Goal: Information Seeking & Learning: Learn about a topic

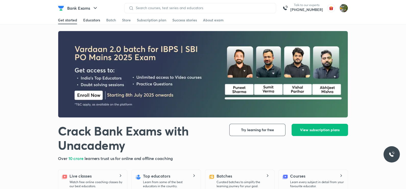
click at [91, 16] on link "Educators" at bounding box center [91, 20] width 17 height 8
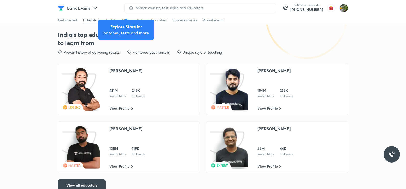
scroll to position [748, 0]
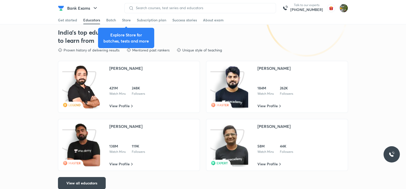
click at [95, 147] on img at bounding box center [83, 145] width 33 height 43
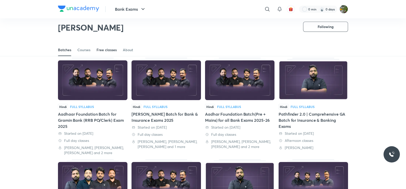
scroll to position [22, 0]
click at [100, 51] on div "Free classes" at bounding box center [107, 49] width 20 height 5
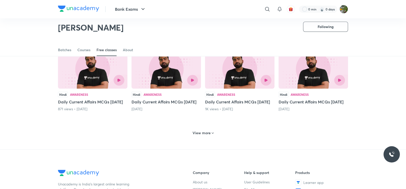
scroll to position [195, 0]
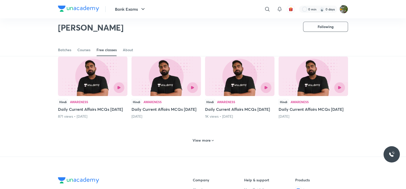
click at [199, 143] on h6 "View more" at bounding box center [202, 140] width 18 height 5
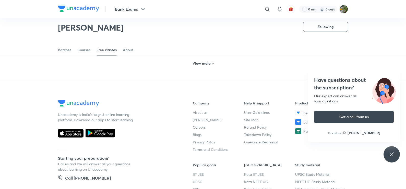
scroll to position [488, 0]
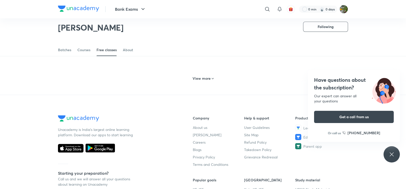
click at [212, 81] on icon at bounding box center [213, 79] width 4 height 4
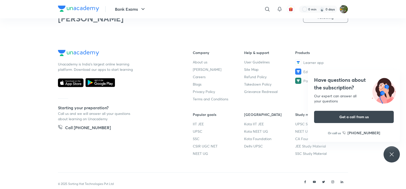
scroll to position [783, 0]
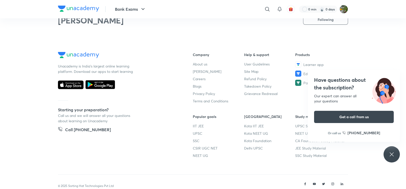
click at [199, 18] on h6 "View more" at bounding box center [202, 15] width 18 height 5
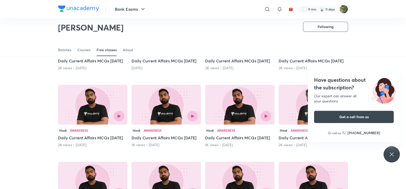
click at [392, 158] on icon at bounding box center [392, 155] width 6 height 6
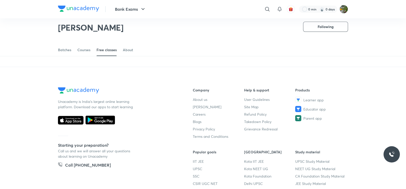
scroll to position [987, 0]
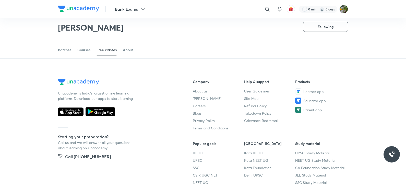
click at [209, 45] on h6 "View more" at bounding box center [202, 42] width 18 height 5
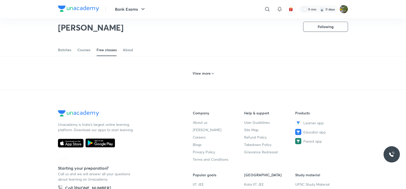
scroll to position [1189, 0]
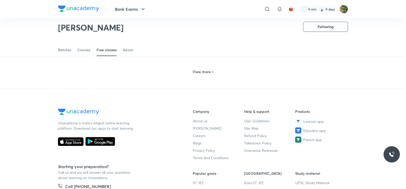
click at [200, 75] on h6 "View more" at bounding box center [202, 71] width 18 height 5
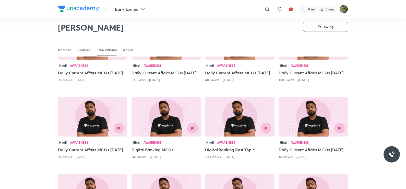
scroll to position [1136, 0]
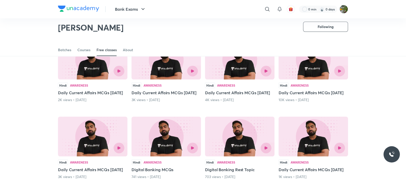
click at [306, 77] on div at bounding box center [313, 71] width 63 height 11
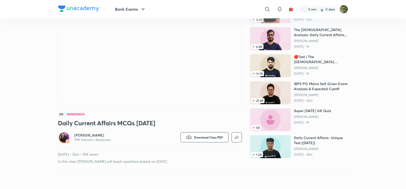
scroll to position [60, 0]
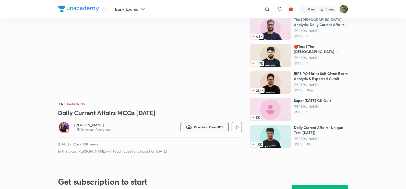
click at [189, 126] on icon "button" at bounding box center [189, 127] width 6 height 6
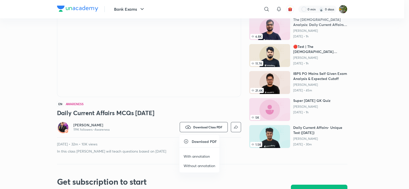
click at [191, 156] on p "With annotation" at bounding box center [196, 156] width 26 height 5
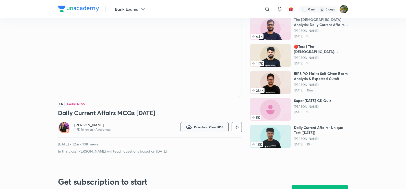
click at [202, 126] on span "Download Class PDF" at bounding box center [208, 127] width 29 height 4
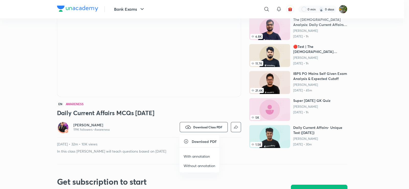
click at [194, 158] on p "With annotation" at bounding box center [196, 156] width 26 height 5
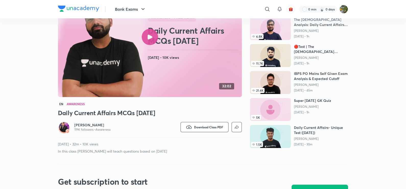
scroll to position [0, 0]
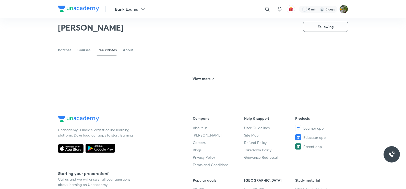
scroll to position [258, 0]
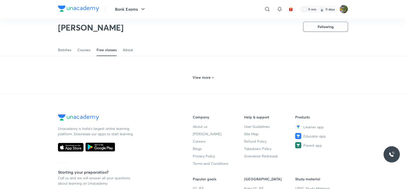
click at [207, 80] on h6 "View more" at bounding box center [202, 77] width 18 height 5
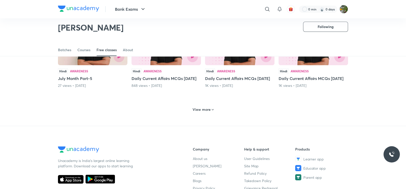
scroll to position [470, 0]
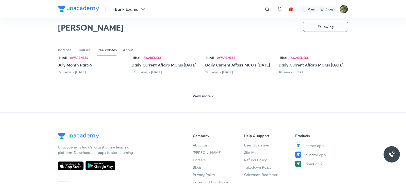
click at [208, 99] on h6 "View more" at bounding box center [202, 96] width 18 height 5
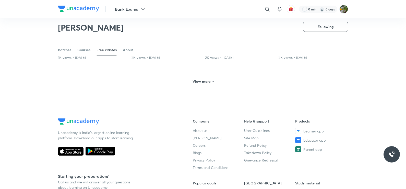
scroll to position [729, 0]
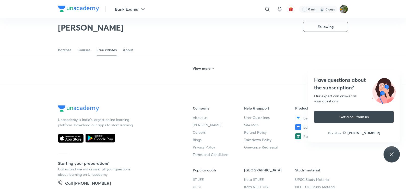
click at [201, 73] on div "View more" at bounding box center [202, 69] width 25 height 8
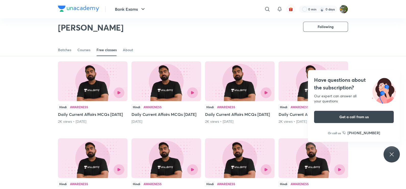
click at [397, 157] on div "Have questions about the subscription? Our expert can answer all your questions…" at bounding box center [391, 155] width 16 height 16
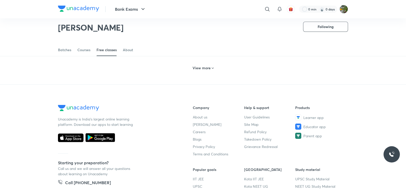
scroll to position [962, 0]
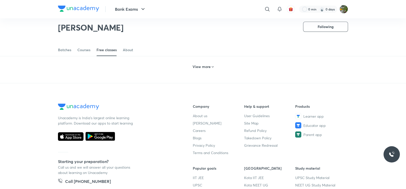
click at [201, 69] on h6 "View more" at bounding box center [202, 66] width 18 height 5
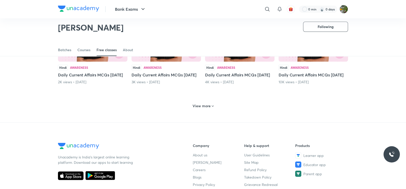
scroll to position [1156, 0]
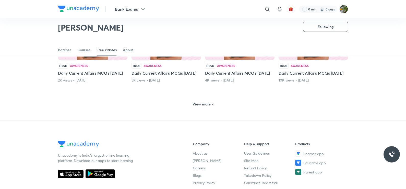
click at [256, 57] on div at bounding box center [256, 51] width 32 height 11
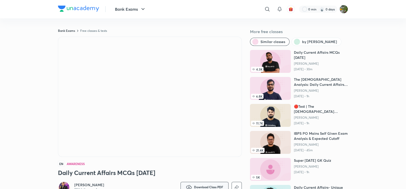
click at [214, 184] on button "Download Class PDF" at bounding box center [205, 187] width 48 height 10
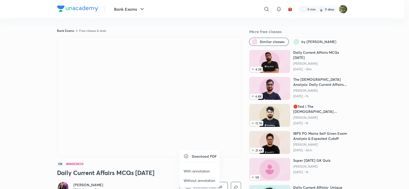
click at [199, 170] on p "With annotation" at bounding box center [196, 171] width 26 height 5
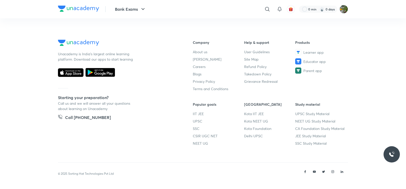
scroll to position [22, 0]
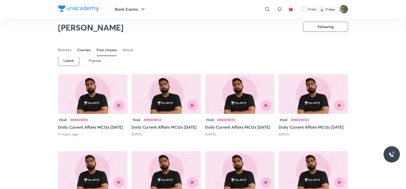
click at [87, 53] on link "Courses" at bounding box center [83, 50] width 13 height 12
